Goal: Transaction & Acquisition: Purchase product/service

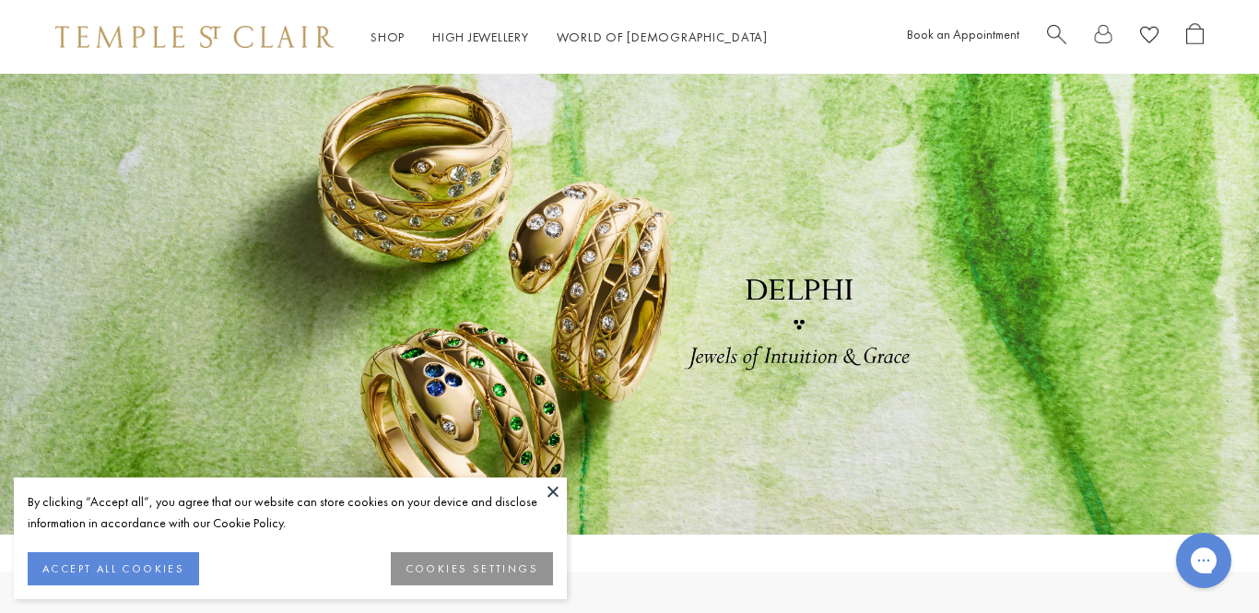
click at [556, 491] on button at bounding box center [553, 491] width 28 height 28
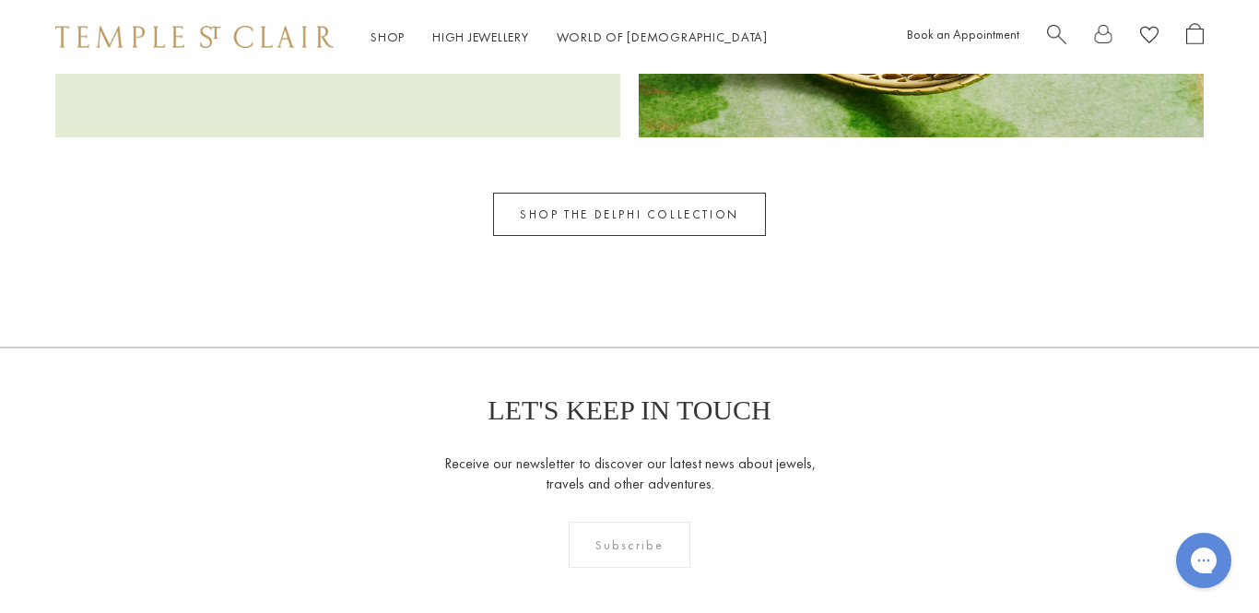
scroll to position [2845, 0]
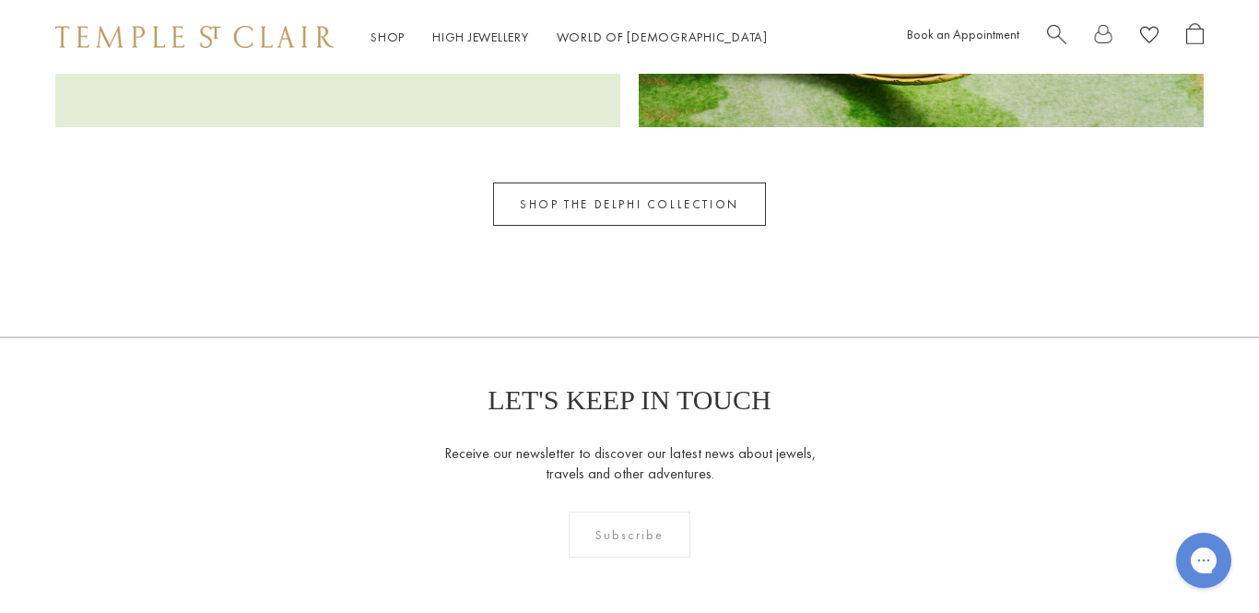
click at [634, 218] on link "SHOP THE DELPHI COLLECTION" at bounding box center [629, 203] width 273 height 43
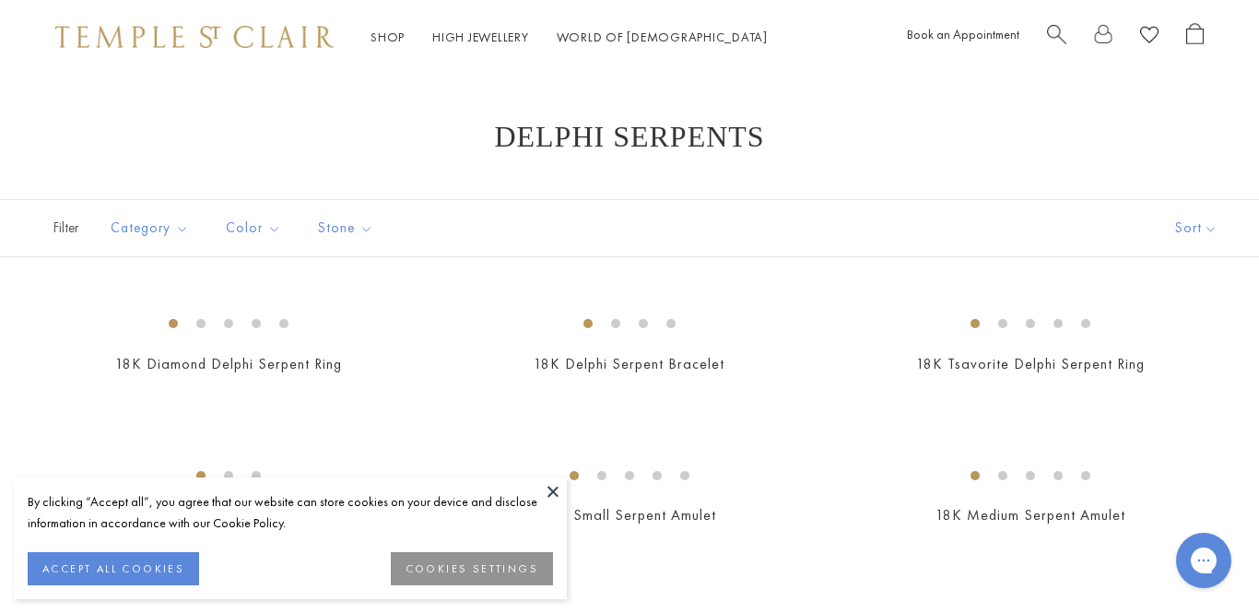
click at [549, 496] on button at bounding box center [553, 491] width 28 height 28
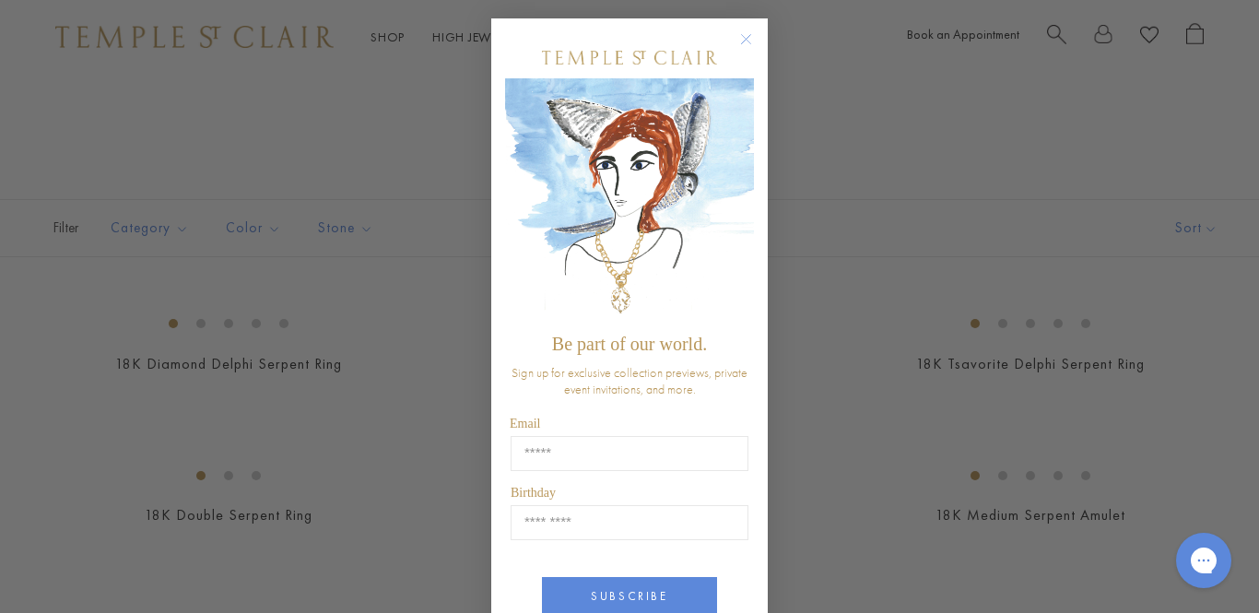
click at [749, 35] on circle "Close dialog" at bounding box center [747, 40] width 22 height 22
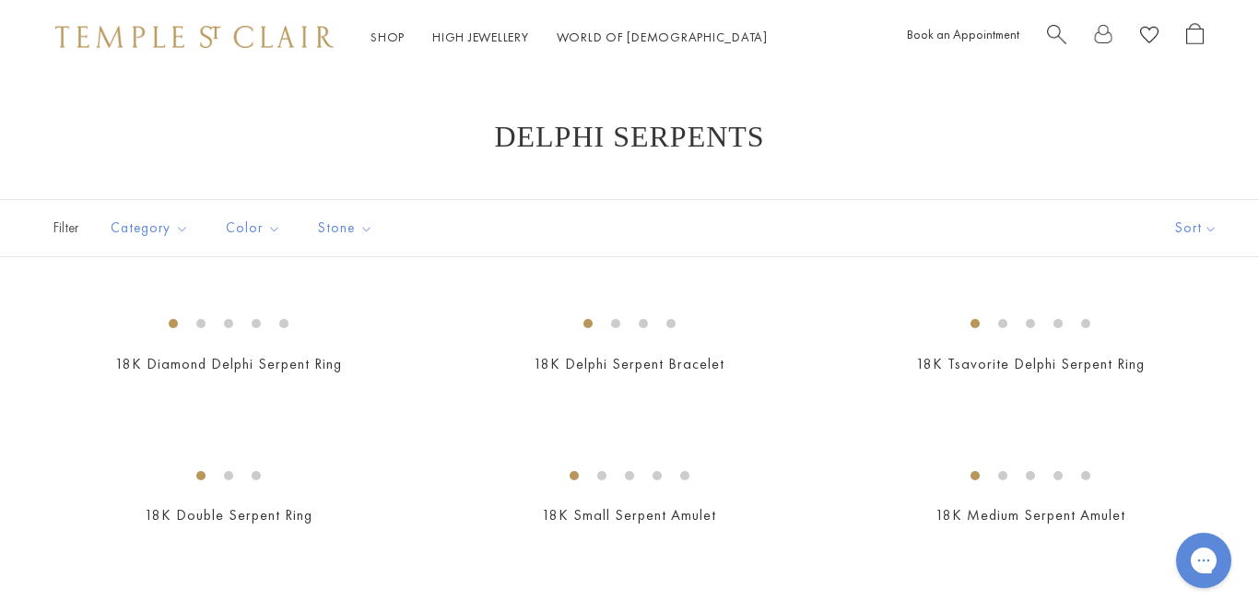
click at [745, 89] on circle "Close dialog" at bounding box center [747, 100] width 22 height 22
click at [827, 153] on div "Close dialog Be part of our world. Sign up for exclusive collection previews, p…" at bounding box center [629, 306] width 1259 height 613
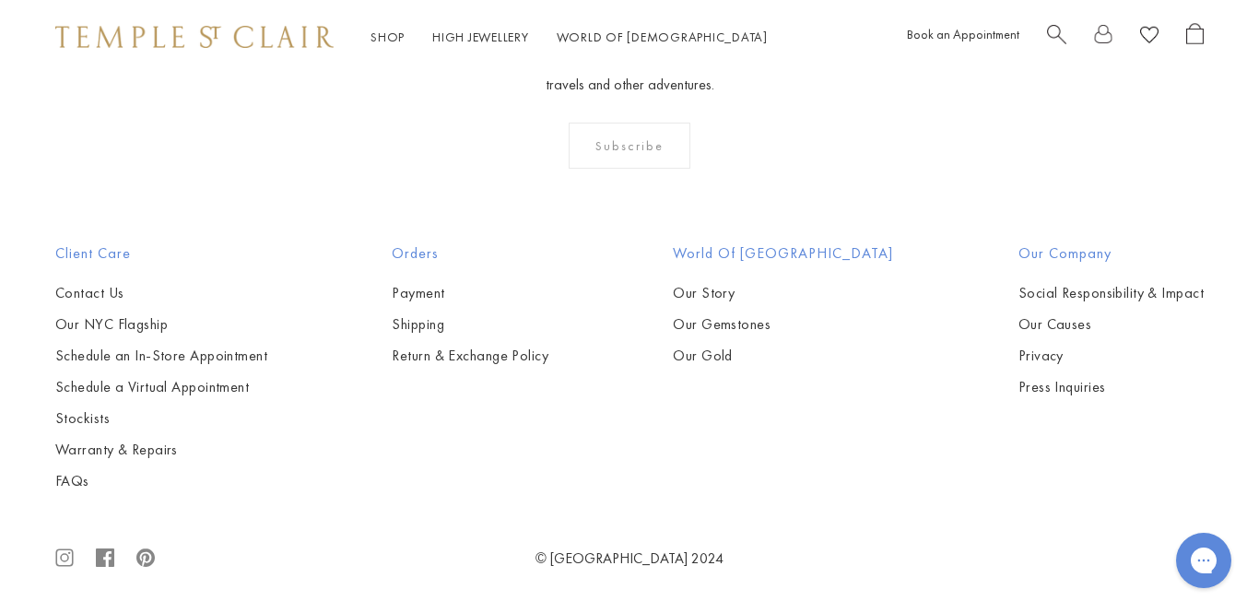
scroll to position [1447, 0]
click at [0, 0] on img at bounding box center [0, 0] width 0 height 0
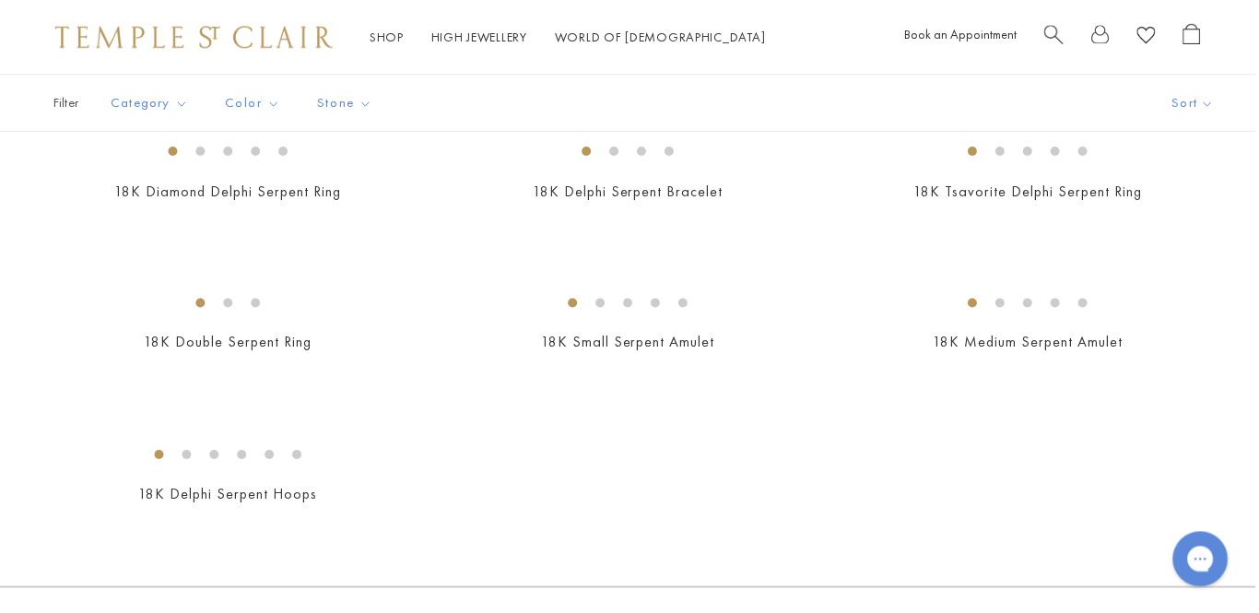
scroll to position [158, 0]
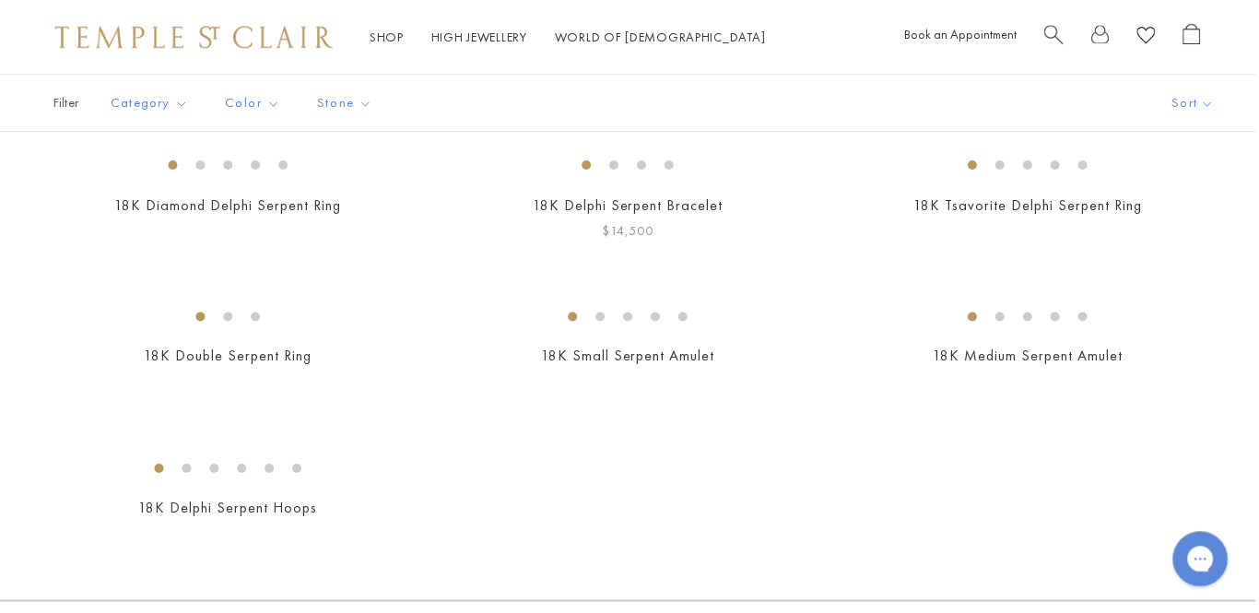
click at [0, 0] on img at bounding box center [0, 0] width 0 height 0
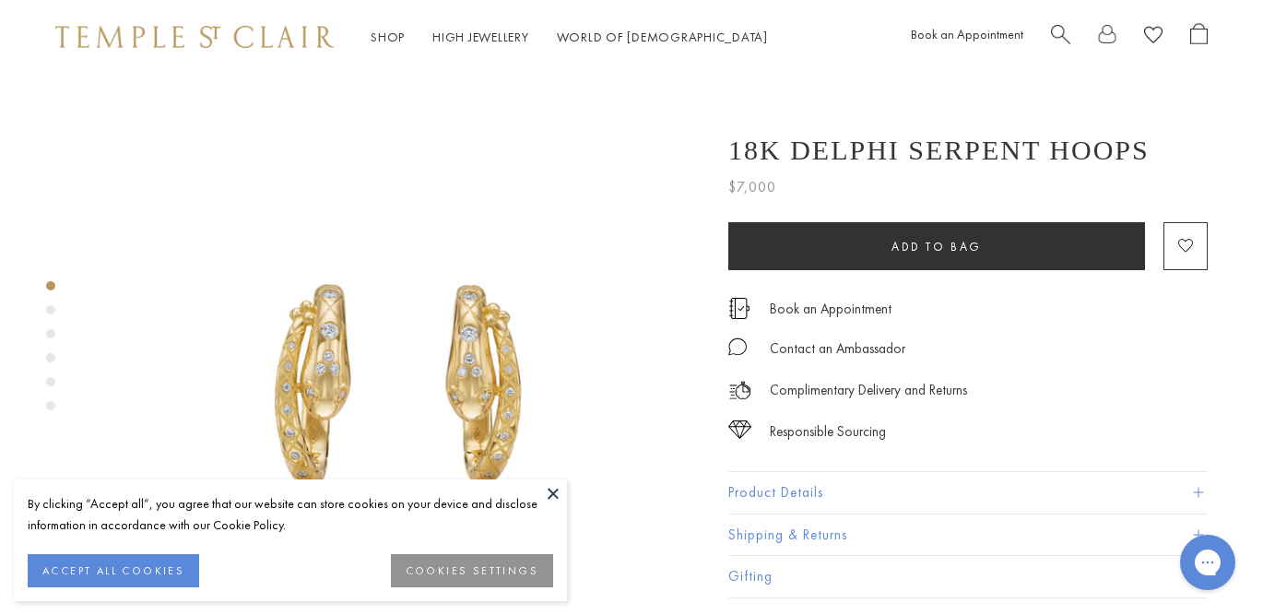
click at [537, 480] on div "By clicking “Accept all”, you agree that our website can store cookies on your …" at bounding box center [290, 540] width 553 height 122
click at [552, 498] on button at bounding box center [553, 493] width 28 height 28
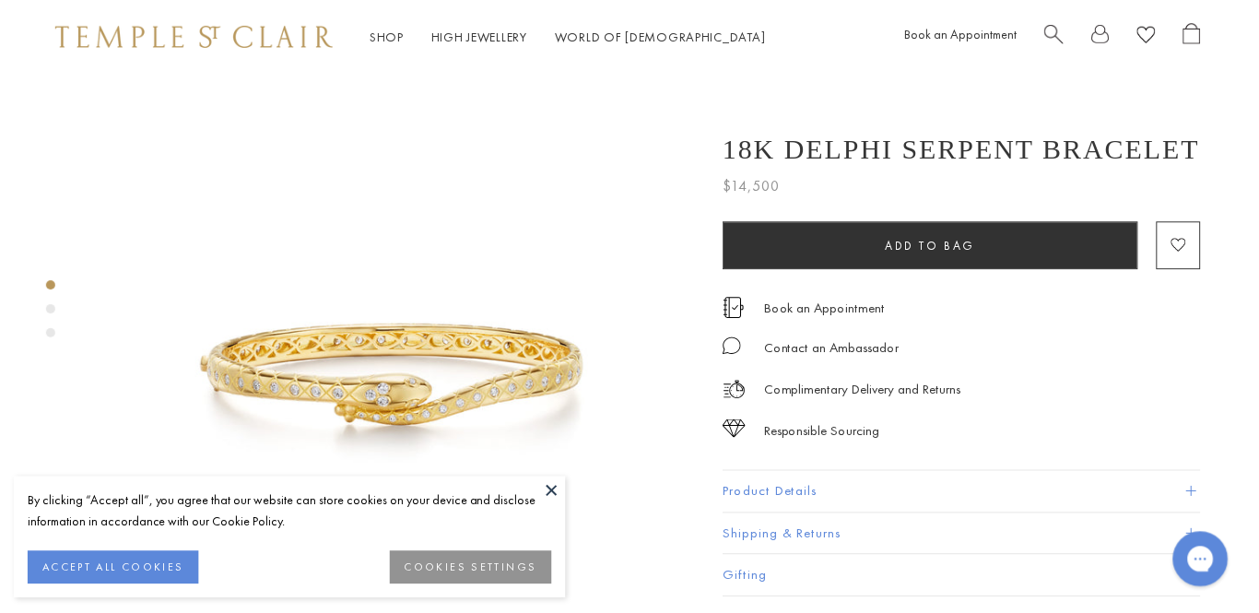
click at [546, 497] on button at bounding box center [553, 491] width 28 height 28
